Goal: Contribute content

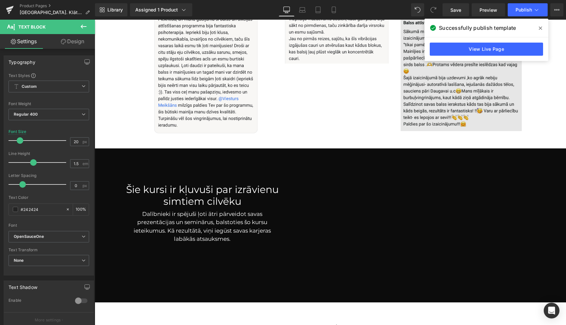
scroll to position [1011, 0]
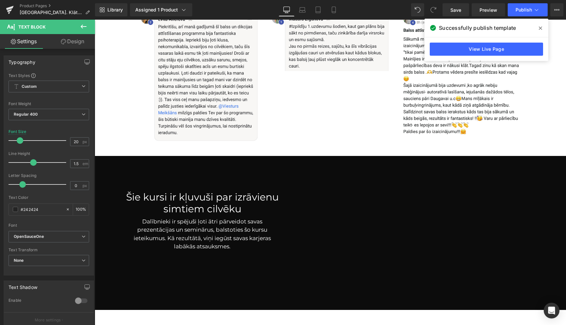
click at [539, 28] on icon at bounding box center [540, 28] width 3 height 5
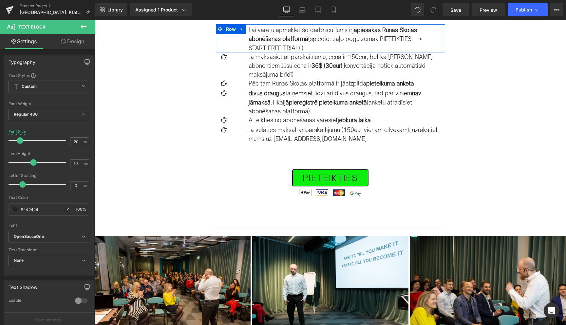
scroll to position [0, 0]
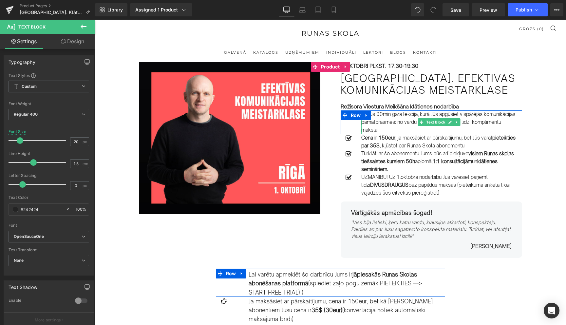
click at [496, 123] on p "Šī būs 90min gara lekcija, kurā Jūs apgūsiet vispārējās komunikācijas pamatpras…" at bounding box center [439, 122] width 156 height 24
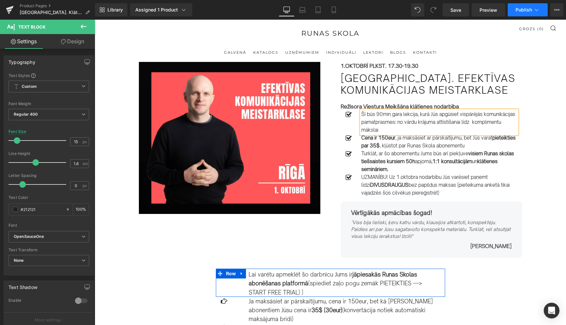
click at [536, 10] on icon at bounding box center [536, 10] width 7 height 7
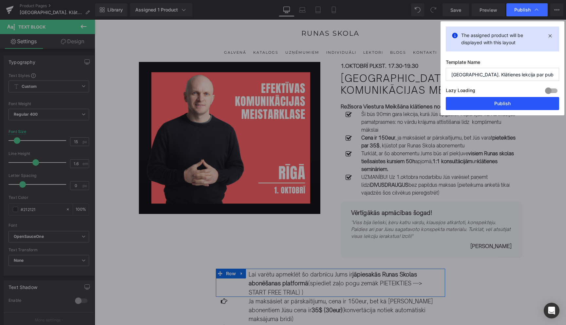
click at [505, 102] on button "Publish" at bounding box center [502, 103] width 113 height 13
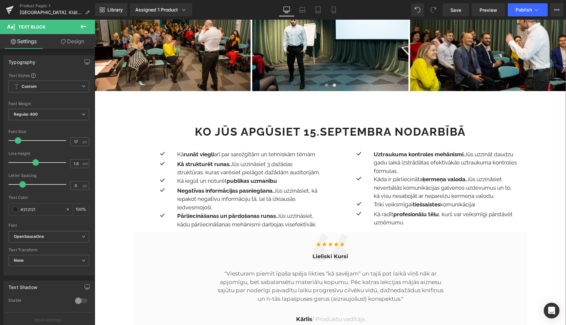
scroll to position [470, 0]
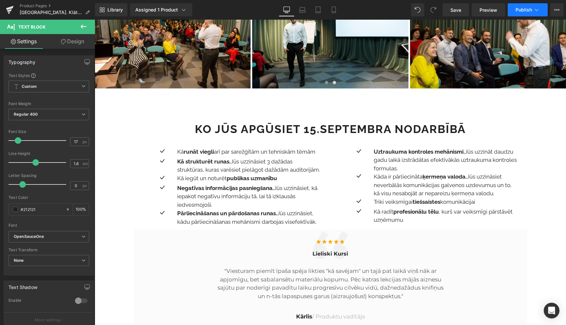
click at [539, 9] on icon at bounding box center [536, 10] width 7 height 7
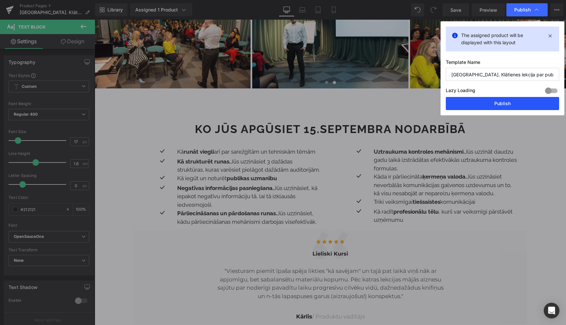
click at [503, 104] on button "Publish" at bounding box center [502, 103] width 113 height 13
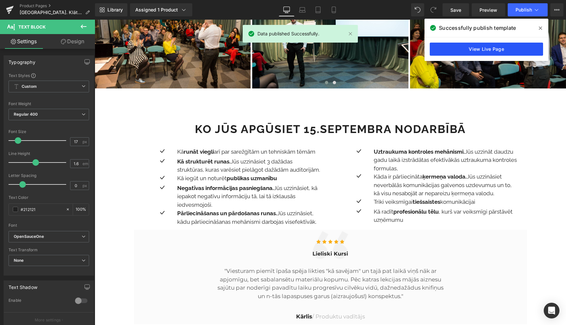
click at [485, 52] on link "View Live Page" at bounding box center [486, 49] width 113 height 13
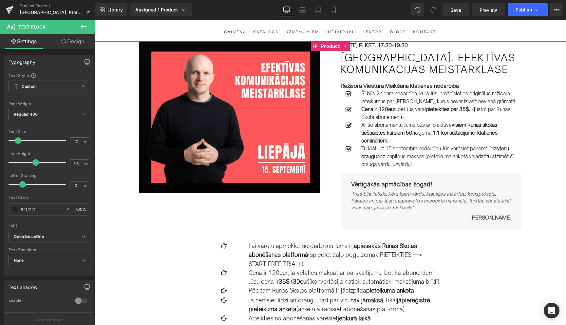
scroll to position [0, 0]
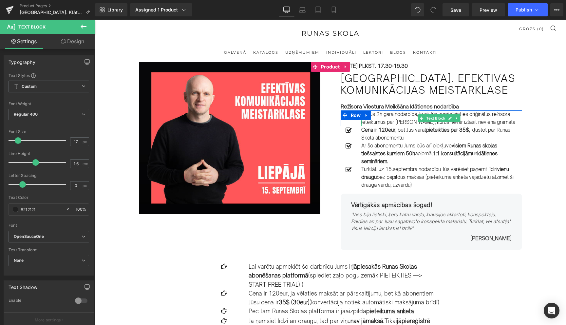
click at [381, 115] on p "Šī būs 2h gara nodarbība, kurā Jūs iemācīsieties oriģinālus režisora ieteikumus…" at bounding box center [439, 118] width 156 height 16
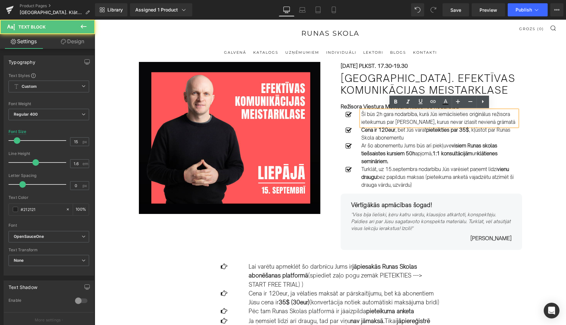
click at [381, 116] on p "Šī būs 2h gara nodarbība, kurā Jūs iemācīsieties oriģinālus režisora ieteikumus…" at bounding box center [439, 118] width 156 height 16
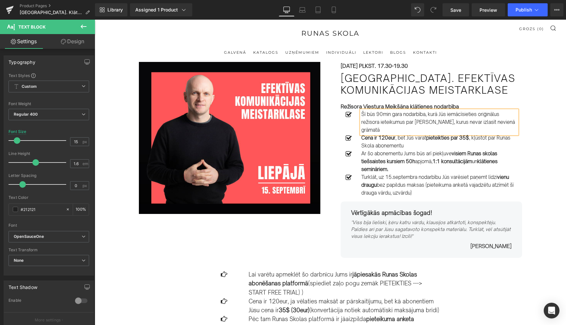
click at [424, 120] on p "Šī būs 90min gara nodarbība, kurā Jūs iemācīsieties oriģinālus režisora ieteiku…" at bounding box center [439, 122] width 156 height 24
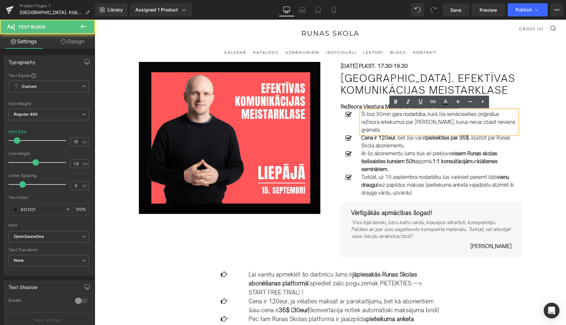
click at [424, 120] on p "Šī būs 90min gara nodarbība, kurā Jūs iemācīsieties oriģinālus režisora ieteiku…" at bounding box center [439, 122] width 156 height 24
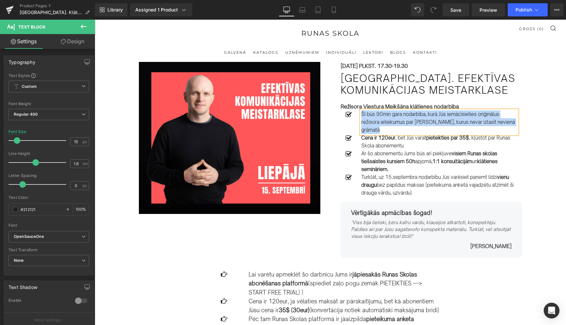
copy p "Šī būs 90min gara nodarbība, kurā Jūs iemācīsieties oriģinālus režisora ieteiku…"
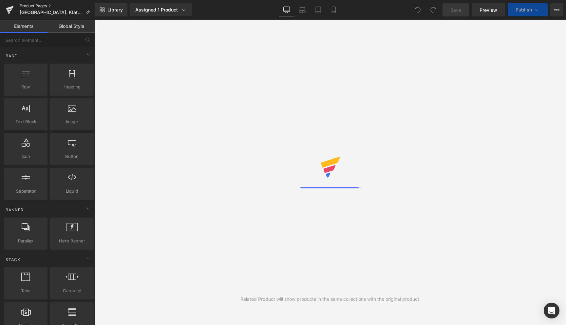
click at [34, 6] on link "Product Pages" at bounding box center [57, 5] width 75 height 5
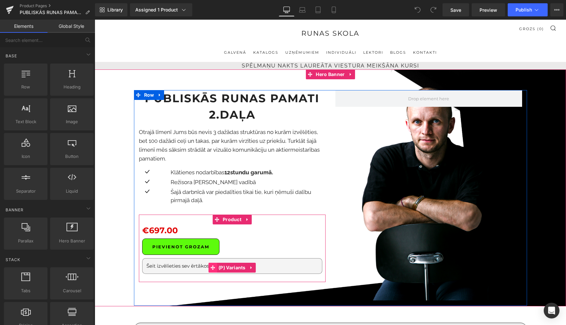
click at [208, 269] on span at bounding box center [212, 268] width 9 height 10
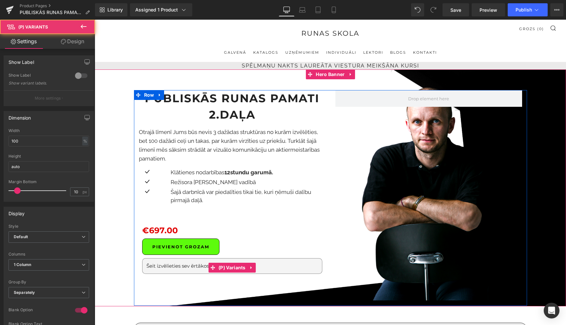
click at [195, 268] on select "Šeit izvēlieties sev ērtākos datumus 13., 15., 20., 22., 27. oktobris no plkst.…" at bounding box center [232, 266] width 180 height 16
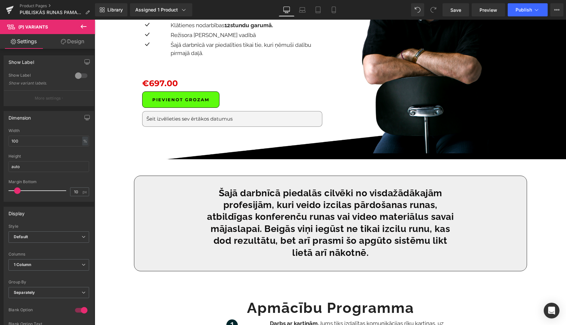
scroll to position [120, 0]
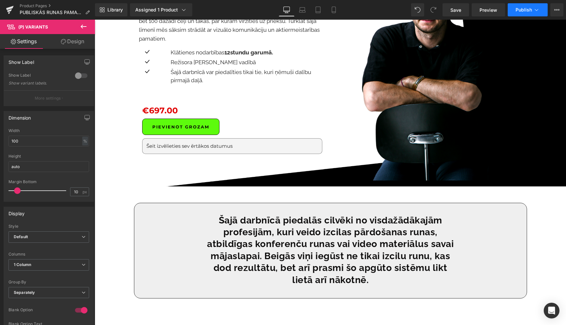
click at [535, 11] on icon at bounding box center [536, 10] width 7 height 7
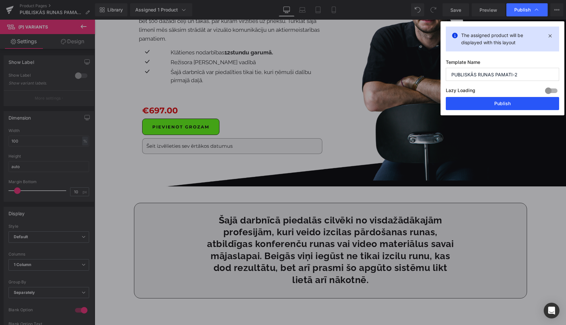
click at [497, 105] on button "Publish" at bounding box center [502, 103] width 113 height 13
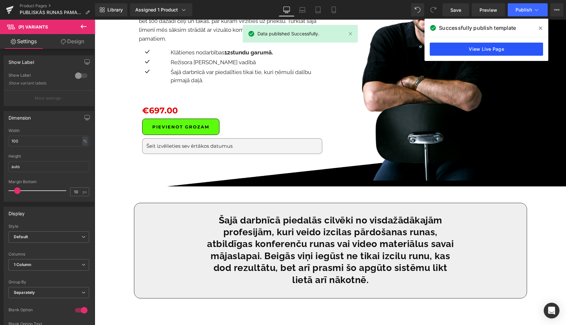
click at [483, 50] on link "View Live Page" at bounding box center [486, 49] width 113 height 13
